Goal: Task Accomplishment & Management: Manage account settings

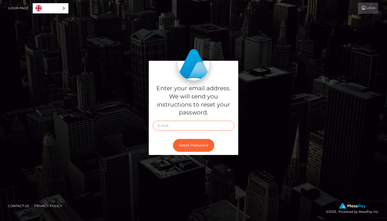
click at [190, 121] on input "text" at bounding box center [194, 126] width 82 height 10
type input "[EMAIL_ADDRESS][DOMAIN_NAME]"
click at [194, 145] on button "Reset Password" at bounding box center [193, 145] width 41 height 13
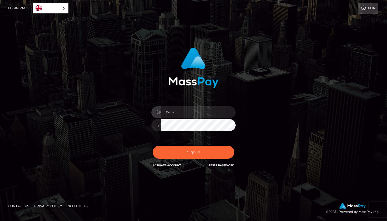
click at [226, 66] on div "In order to protect your account, we're utilizing the help of a captcha service…" at bounding box center [194, 66] width 138 height 44
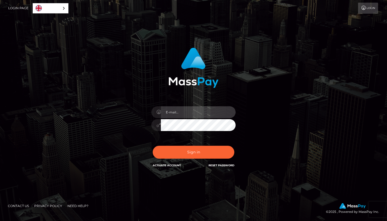
click at [191, 115] on input "email" at bounding box center [198, 112] width 75 height 12
type input "[EMAIL_ADDRESS][DOMAIN_NAME]"
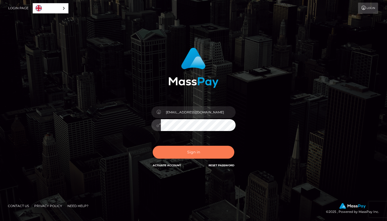
click at [196, 151] on button "Sign in" at bounding box center [194, 152] width 82 height 13
